Goal: Transaction & Acquisition: Purchase product/service

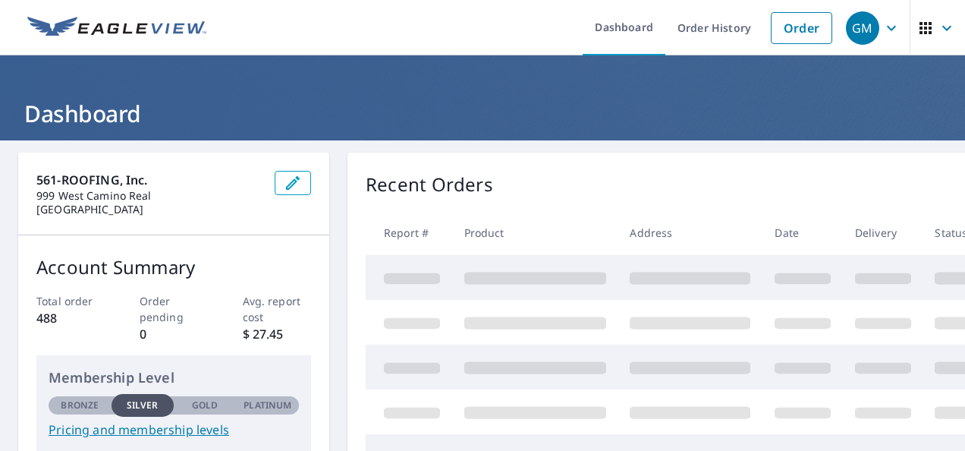
click at [780, 31] on link "Order" at bounding box center [801, 28] width 61 height 32
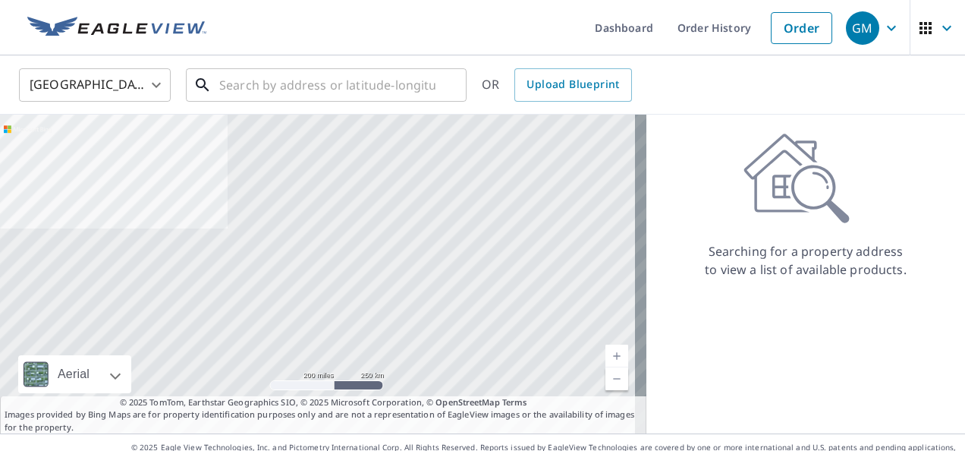
click at [252, 87] on input "text" at bounding box center [327, 85] width 216 height 42
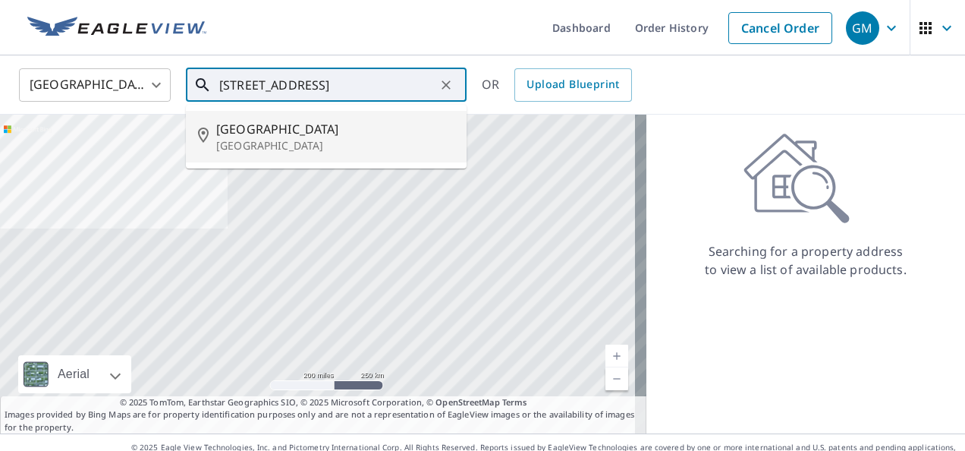
click at [288, 129] on span "[GEOGRAPHIC_DATA]" at bounding box center [335, 129] width 238 height 18
type input "[STREET_ADDRESS][PERSON_NAME]"
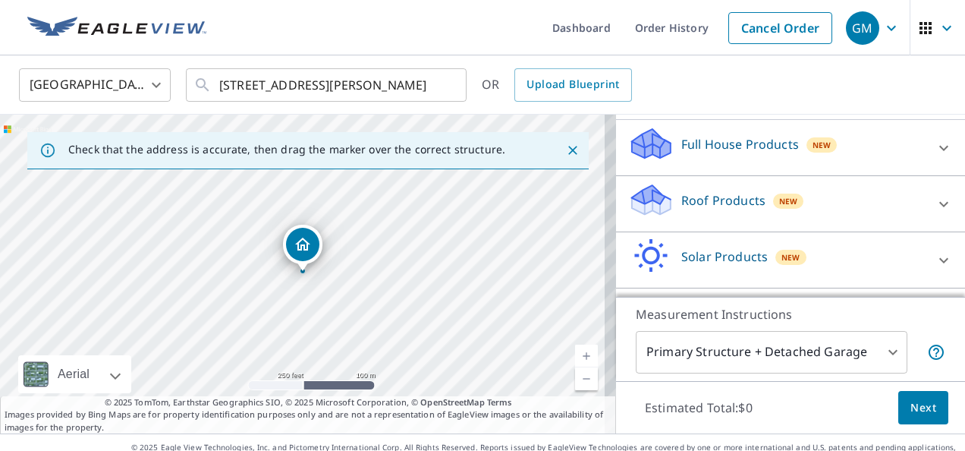
click at [726, 206] on p "Roof Products" at bounding box center [724, 200] width 84 height 18
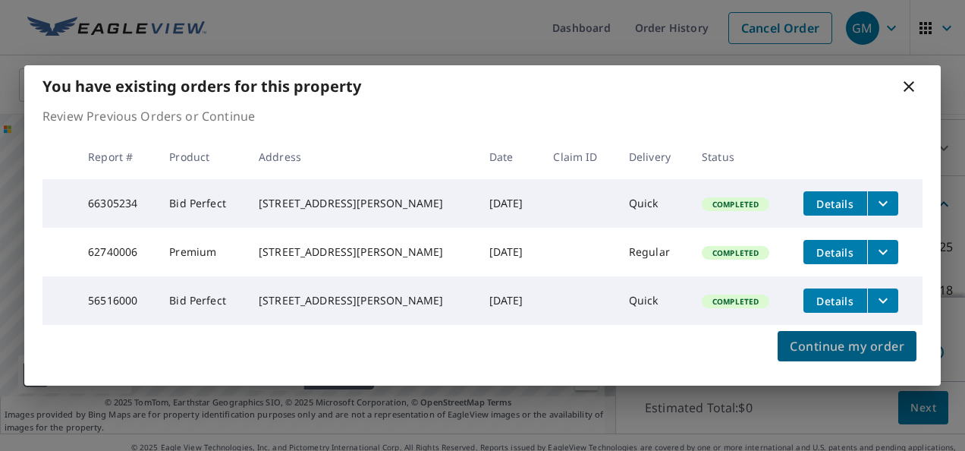
click at [855, 354] on span "Continue my order" at bounding box center [847, 345] width 115 height 21
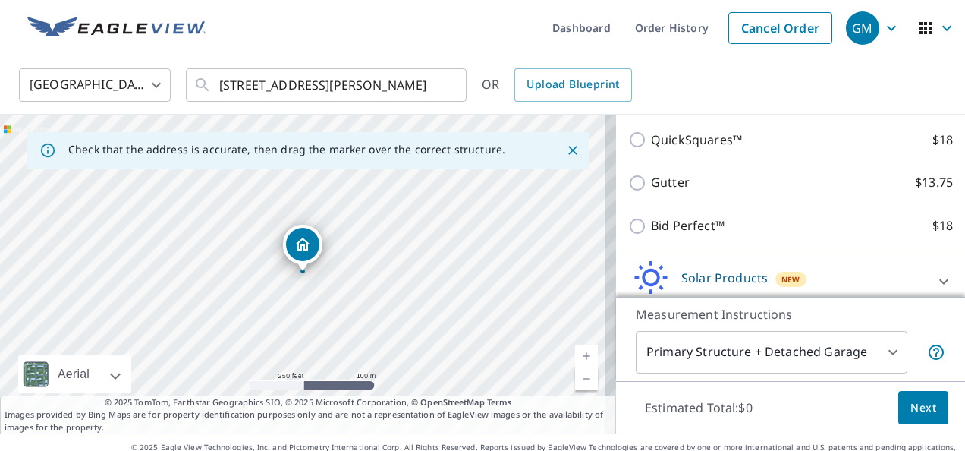
scroll to position [304, 0]
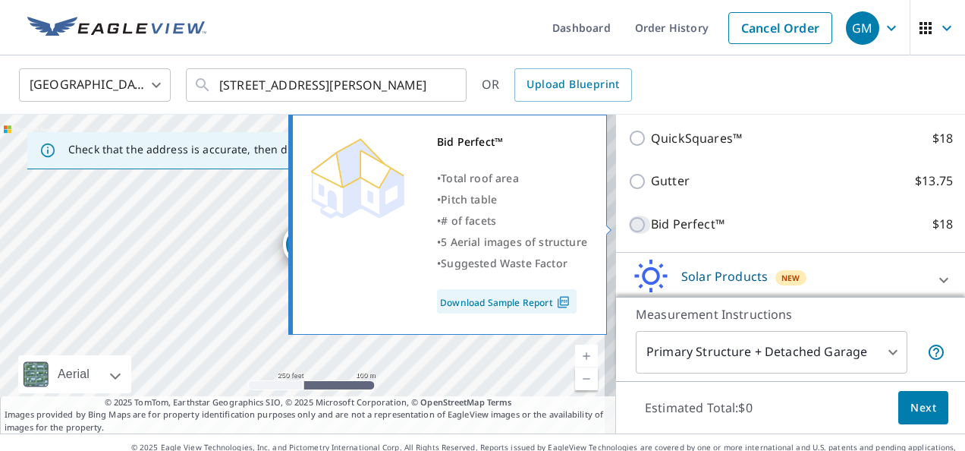
click at [628, 224] on input "Bid Perfect™ $18" at bounding box center [639, 225] width 23 height 18
checkbox input "true"
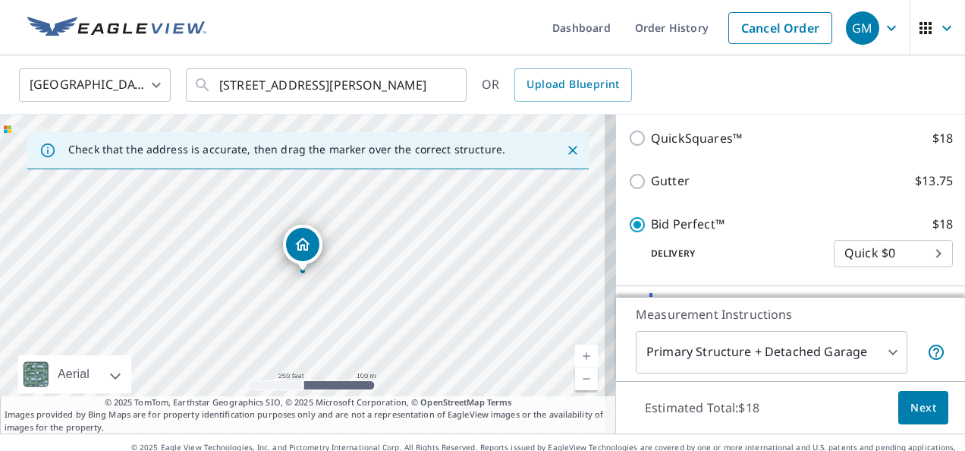
click at [911, 408] on span "Next" at bounding box center [924, 407] width 26 height 19
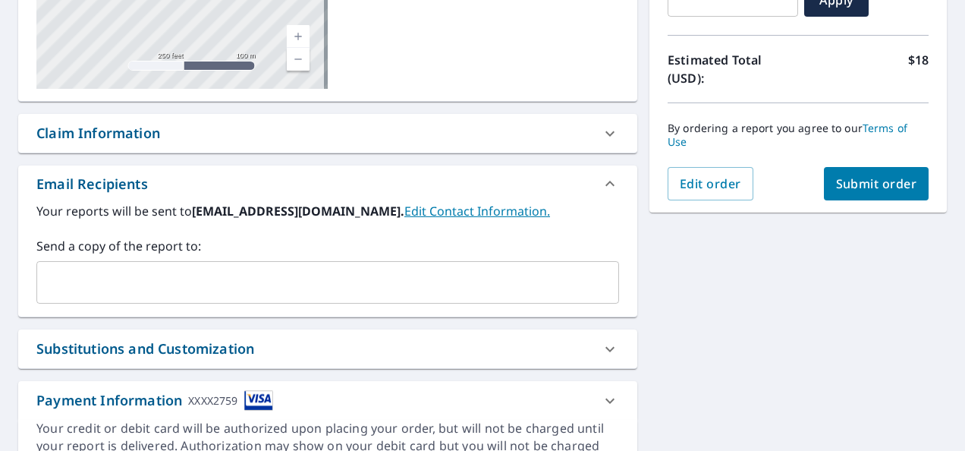
scroll to position [76, 0]
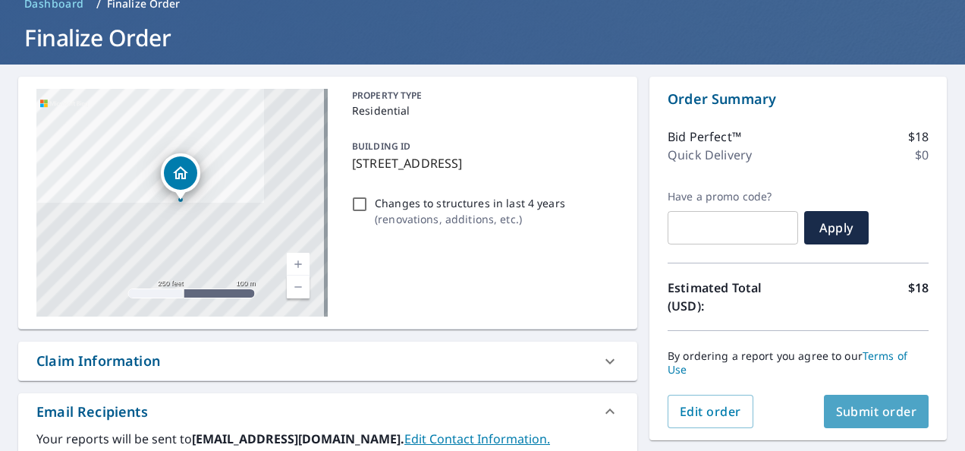
click at [866, 406] on span "Submit order" at bounding box center [876, 411] width 81 height 17
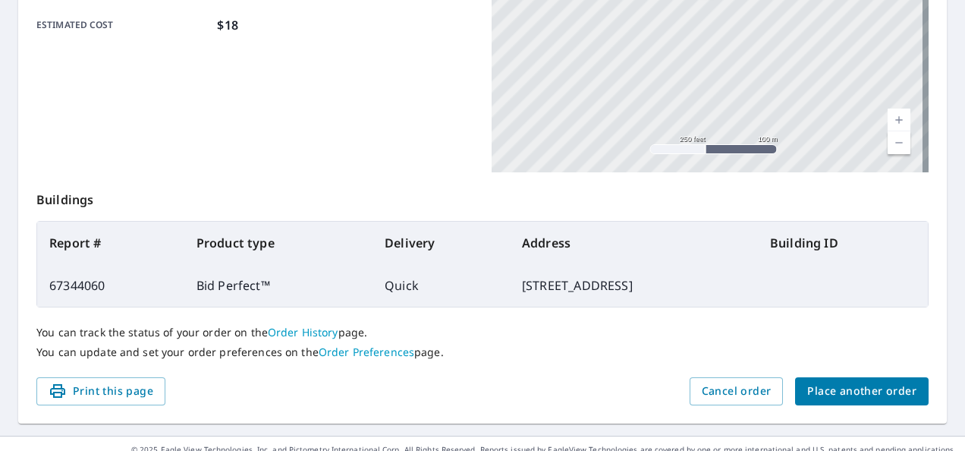
scroll to position [441, 0]
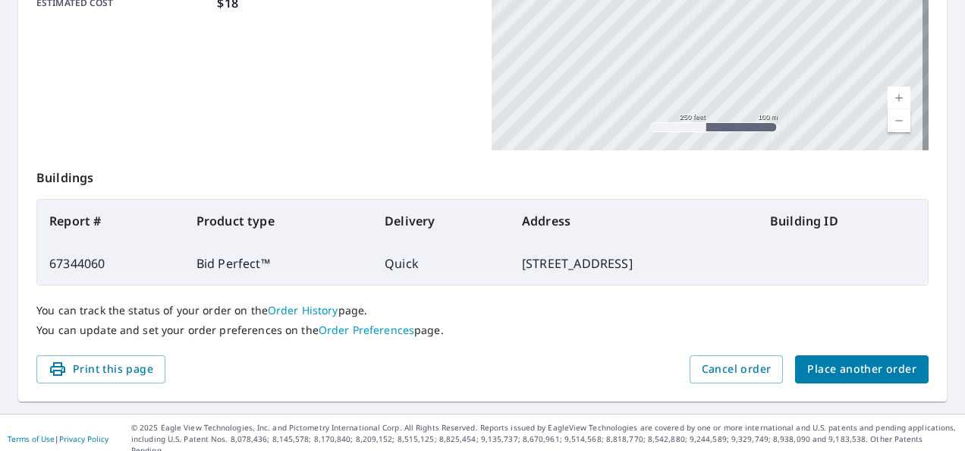
click at [835, 357] on button "Place another order" at bounding box center [862, 369] width 134 height 28
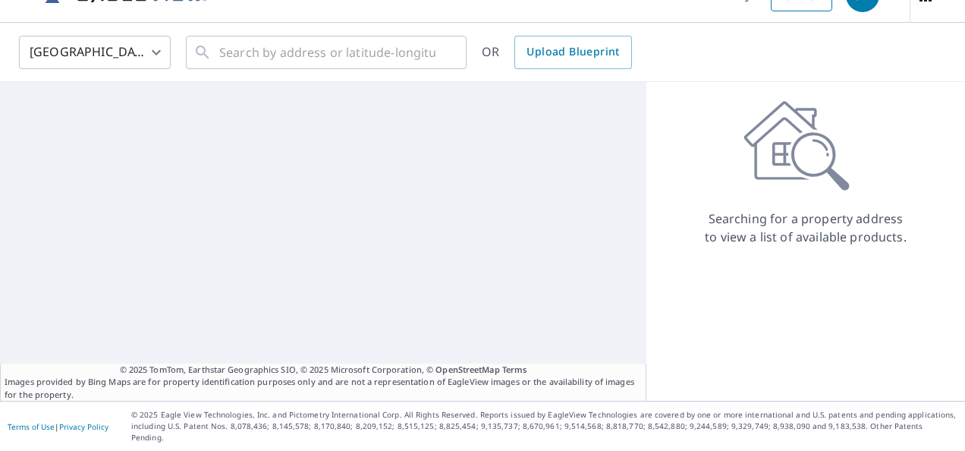
scroll to position [21, 0]
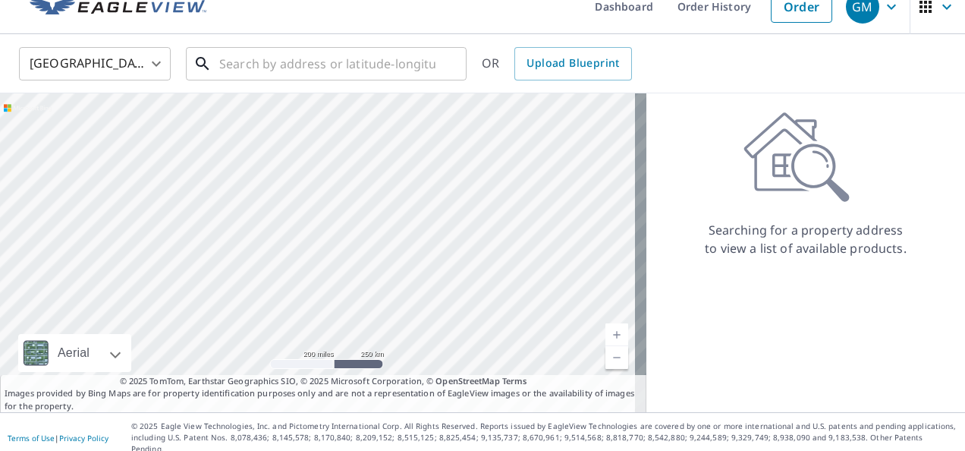
click at [275, 65] on input "text" at bounding box center [327, 63] width 216 height 42
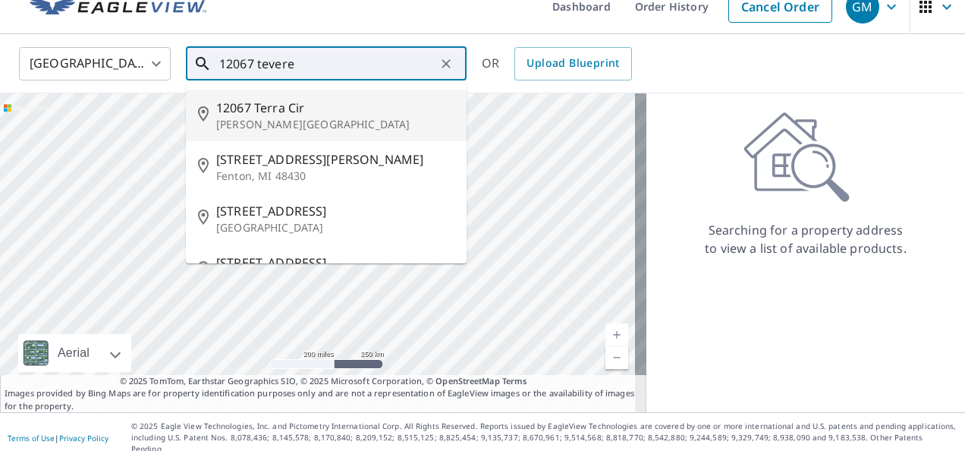
click at [291, 117] on p "[PERSON_NAME][GEOGRAPHIC_DATA]" at bounding box center [335, 124] width 238 height 15
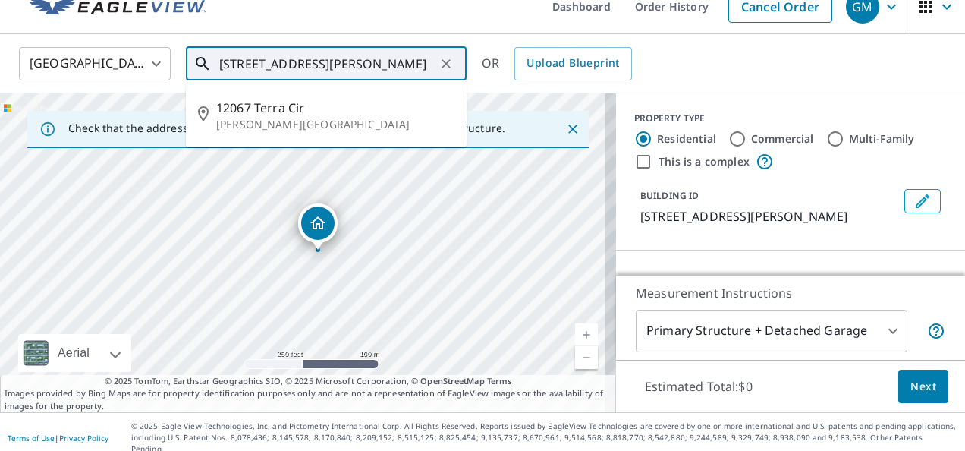
click at [420, 67] on input "[STREET_ADDRESS][PERSON_NAME]" at bounding box center [327, 63] width 216 height 42
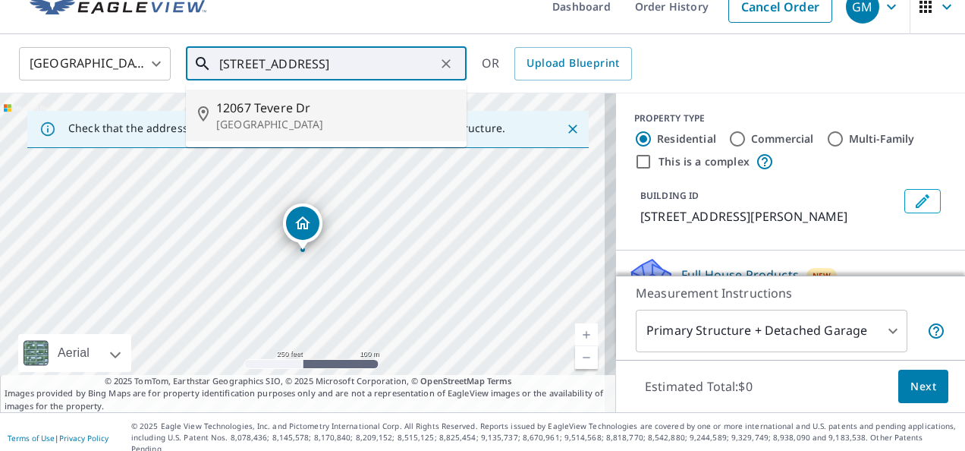
click at [302, 124] on p "[GEOGRAPHIC_DATA]" at bounding box center [335, 124] width 238 height 15
type input "[STREET_ADDRESS][PERSON_NAME]"
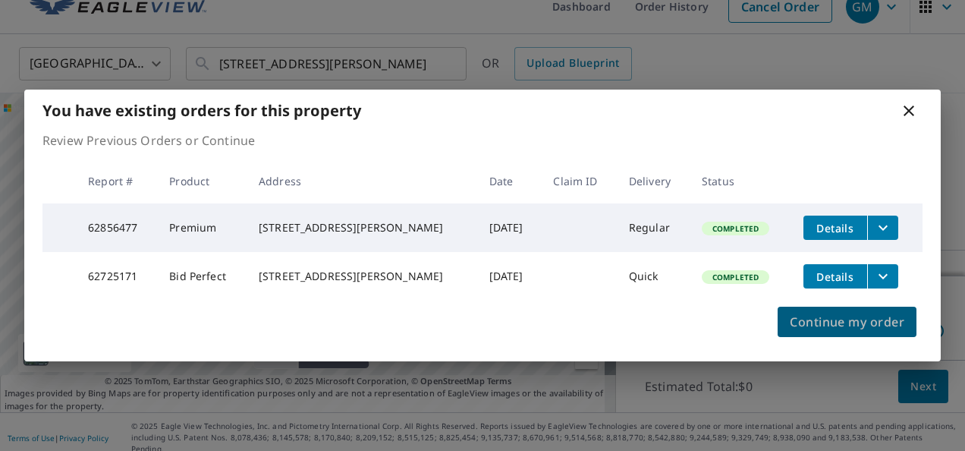
click at [804, 328] on span "Continue my order" at bounding box center [847, 321] width 115 height 21
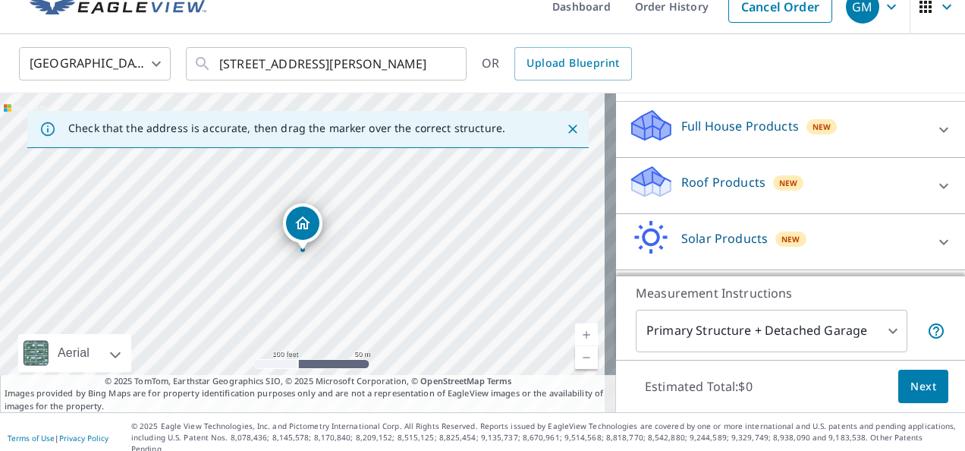
scroll to position [152, 0]
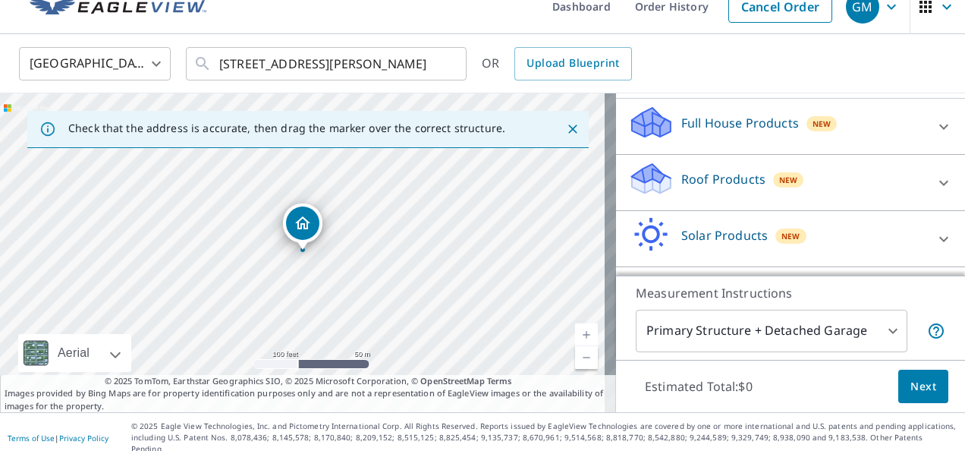
click at [705, 204] on div "Roof Products New" at bounding box center [776, 182] width 297 height 43
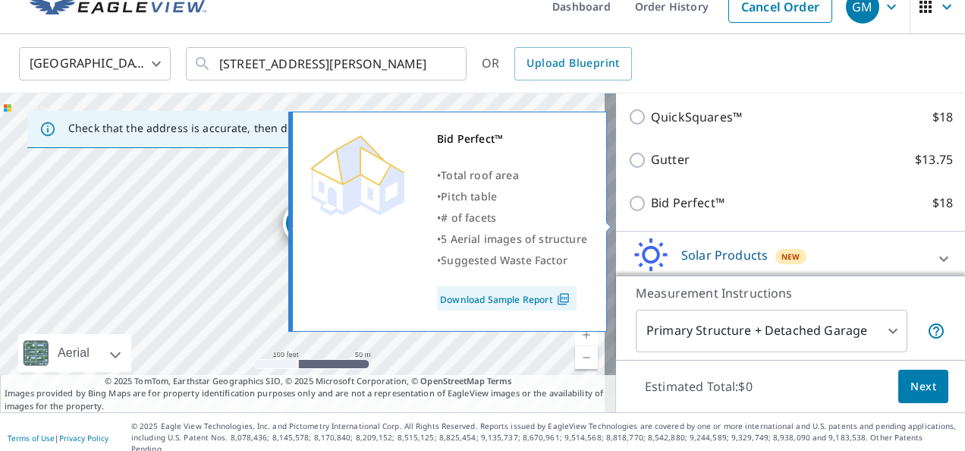
click at [680, 212] on p "Bid Perfect™" at bounding box center [688, 203] width 74 height 19
click at [651, 212] on input "Bid Perfect™ $18" at bounding box center [639, 203] width 23 height 18
checkbox input "true"
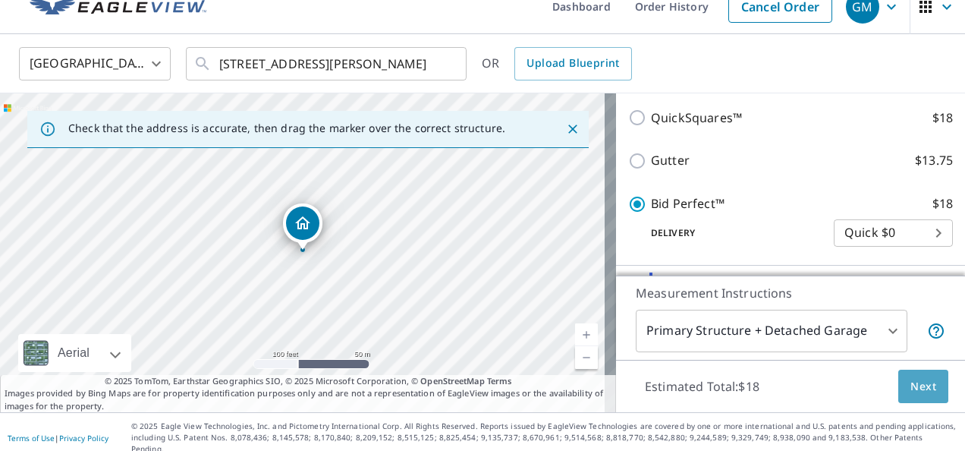
click at [911, 378] on span "Next" at bounding box center [924, 386] width 26 height 19
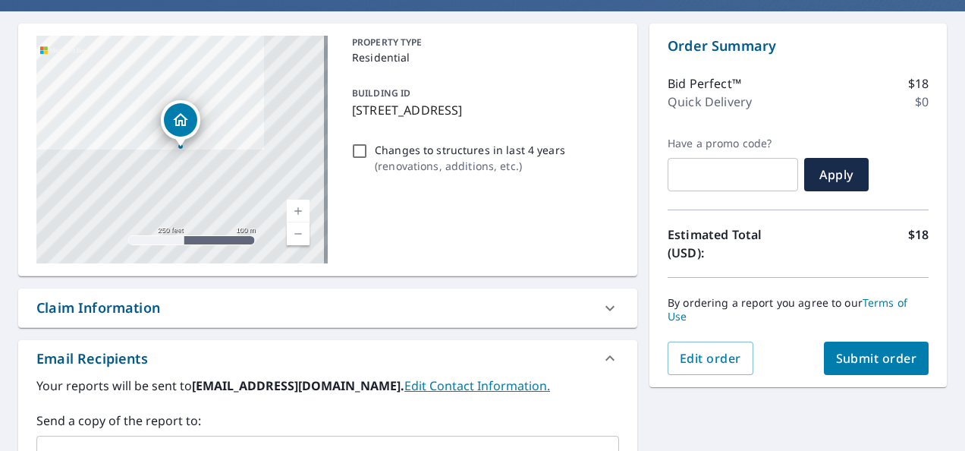
scroll to position [325, 0]
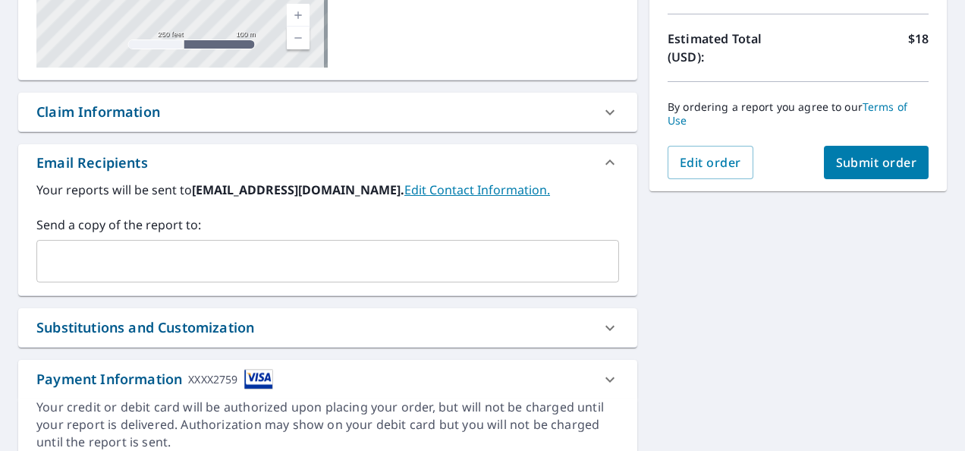
click at [841, 165] on span "Submit order" at bounding box center [876, 162] width 81 height 17
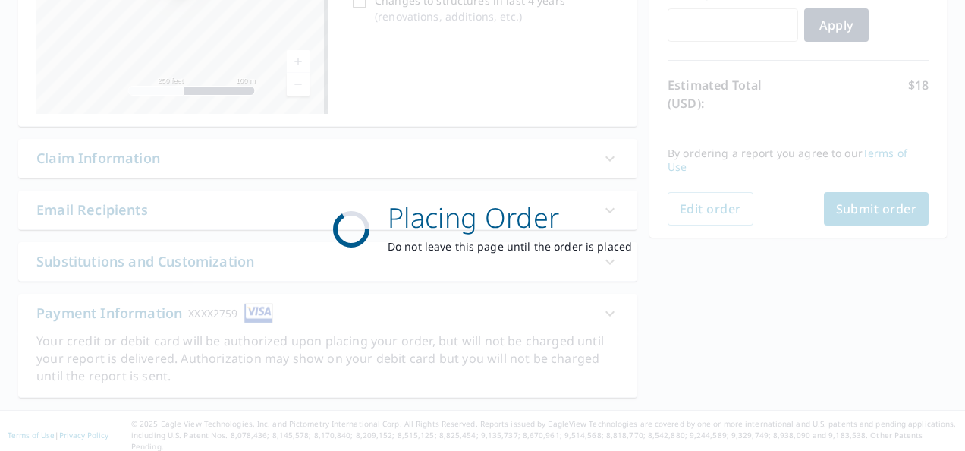
scroll to position [274, 0]
